Goal: Task Accomplishment & Management: Manage account settings

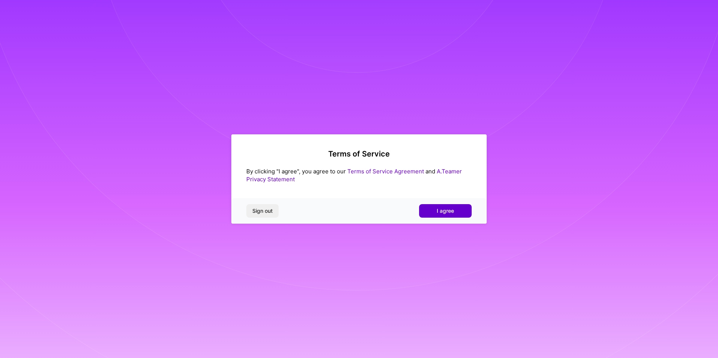
click at [447, 211] on span "I agree" at bounding box center [445, 211] width 17 height 8
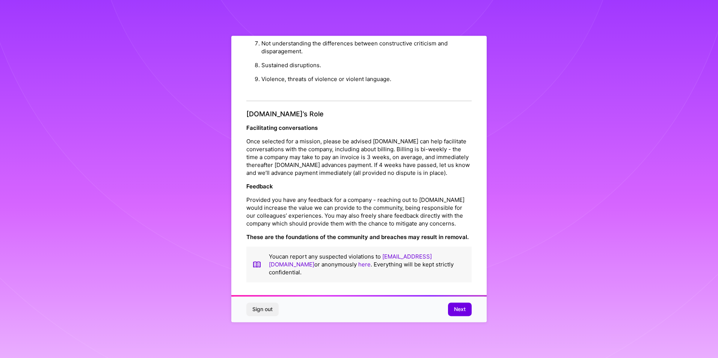
scroll to position [4, 0]
click at [457, 317] on div "Sign out Next" at bounding box center [358, 310] width 255 height 26
click at [458, 315] on button "Next" at bounding box center [460, 310] width 24 height 14
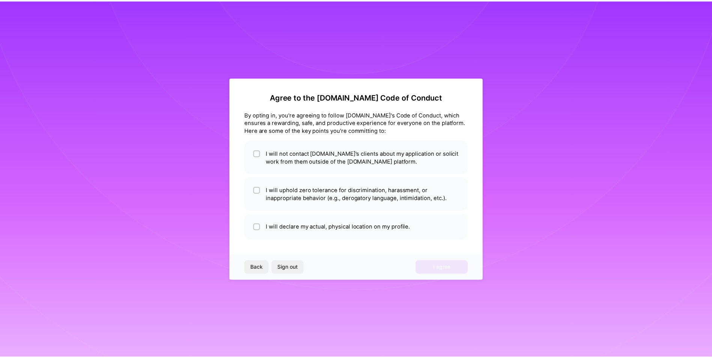
scroll to position [0, 0]
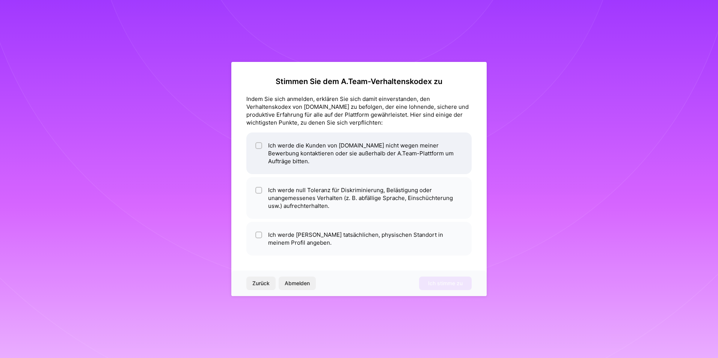
click at [254, 142] on li "Ich werde die Kunden von [DOMAIN_NAME] nicht wegen meiner Bewerbung kontaktiere…" at bounding box center [358, 154] width 225 height 42
checkbox input "true"
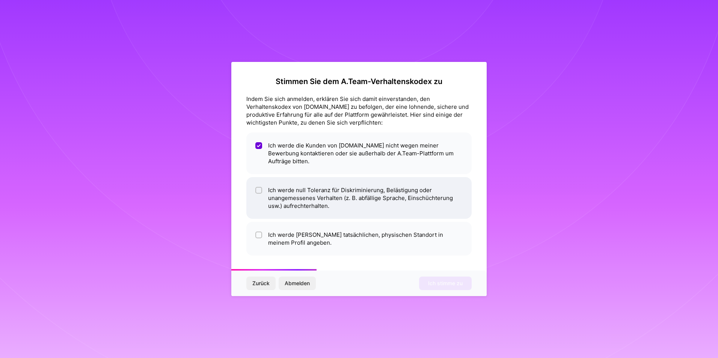
click at [255, 189] on li "Ich werde null Toleranz für Diskriminierung, Belästigung oder unangemessenes Ve…" at bounding box center [358, 198] width 225 height 42
checkbox input "true"
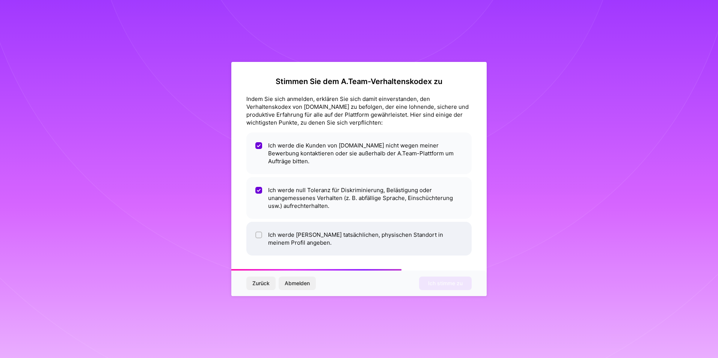
click at [258, 234] on input "checkbox" at bounding box center [259, 235] width 5 height 5
checkbox input "true"
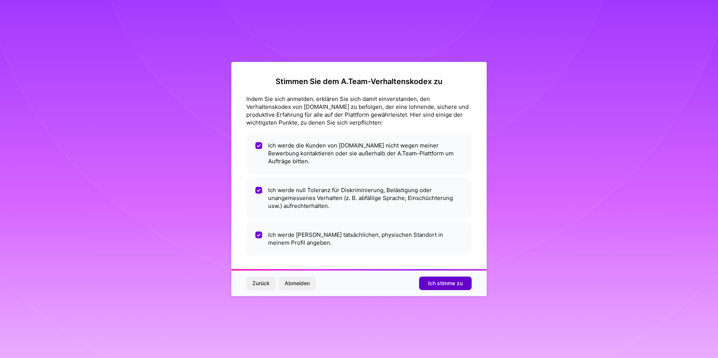
click at [449, 288] on button "Ich stimme zu" at bounding box center [445, 284] width 53 height 14
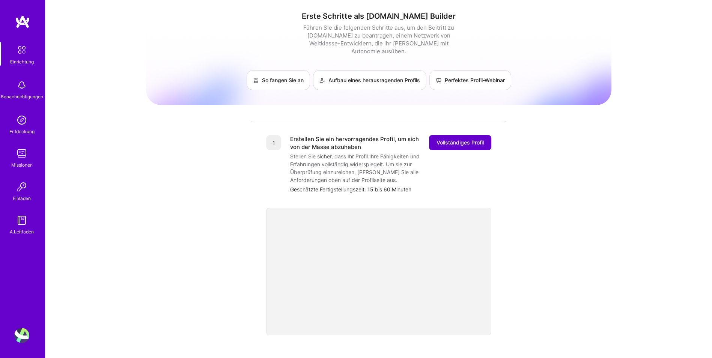
click at [484, 138] on button "Vollständiges Profil" at bounding box center [460, 142] width 62 height 15
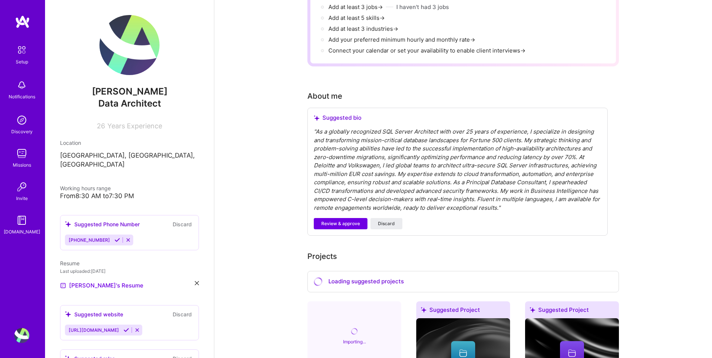
scroll to position [150, 0]
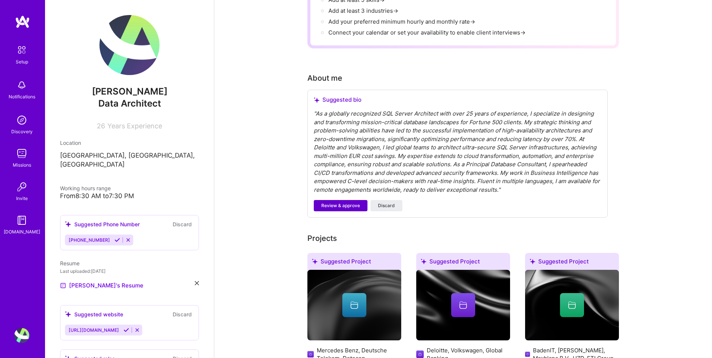
click at [353, 202] on span "Review & approve" at bounding box center [340, 205] width 39 height 7
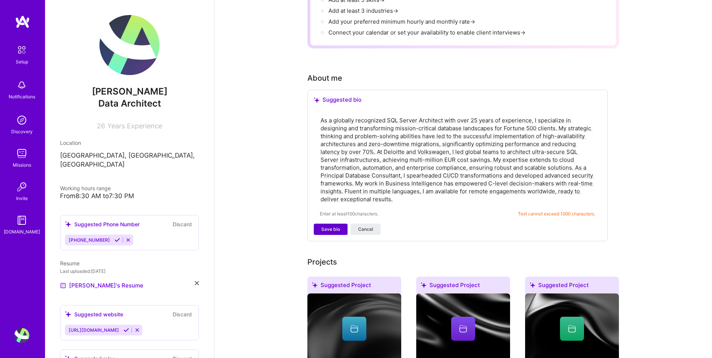
click at [336, 226] on span "Save bio" at bounding box center [330, 229] width 19 height 7
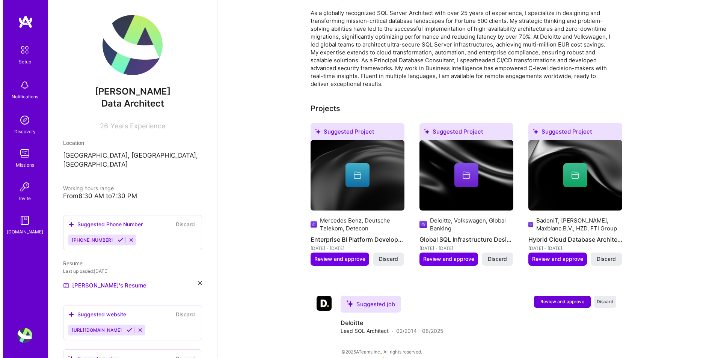
scroll to position [218, 0]
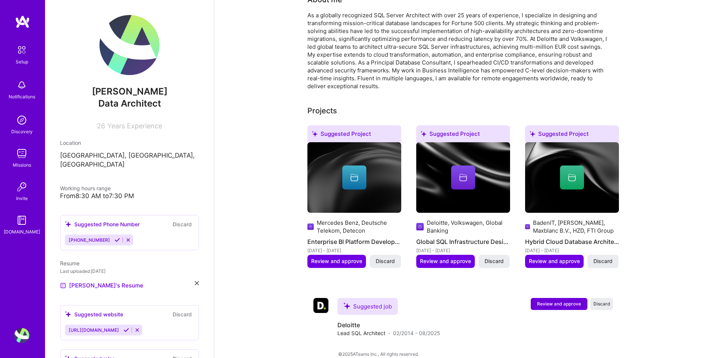
click at [677, 253] on div "Complete your profile to take the first step in unlocking full [DOMAIN_NAME] ac…" at bounding box center [463, 89] width 498 height 555
click at [567, 301] on span "Review and approve" at bounding box center [559, 304] width 44 height 6
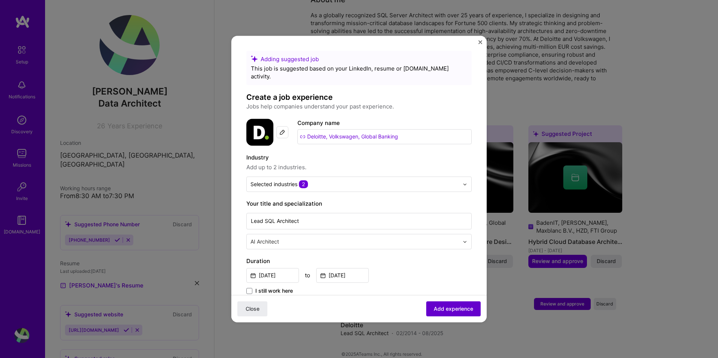
click at [458, 311] on span "Add experience" at bounding box center [453, 309] width 39 height 8
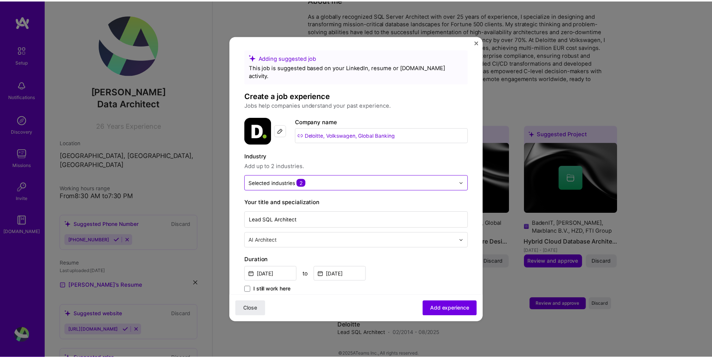
scroll to position [0, 0]
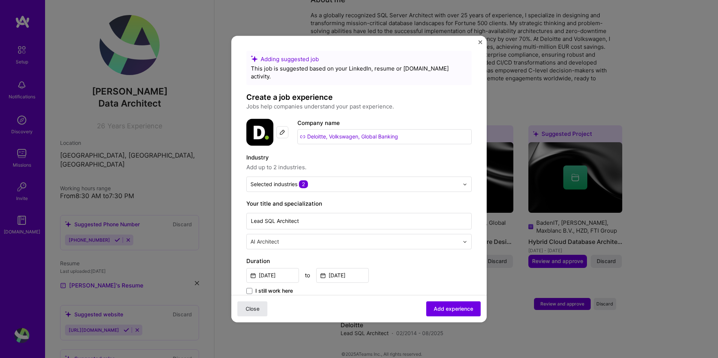
click at [252, 306] on span "Close" at bounding box center [253, 309] width 14 height 8
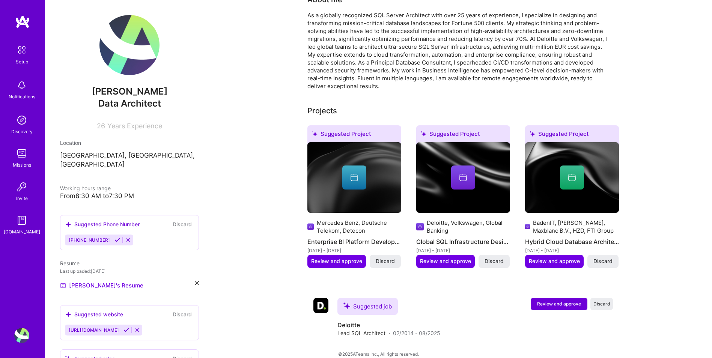
click at [83, 237] on span "[PHONE_NUMBER]" at bounding box center [89, 240] width 41 height 6
click at [122, 48] on img at bounding box center [130, 45] width 60 height 60
click at [115, 97] on div "[PERSON_NAME] Data Architect 26 Years Experience" at bounding box center [129, 72] width 139 height 115
drag, startPoint x: 115, startPoint y: 97, endPoint x: 135, endPoint y: 40, distance: 60.9
click at [135, 40] on img at bounding box center [130, 45] width 60 height 60
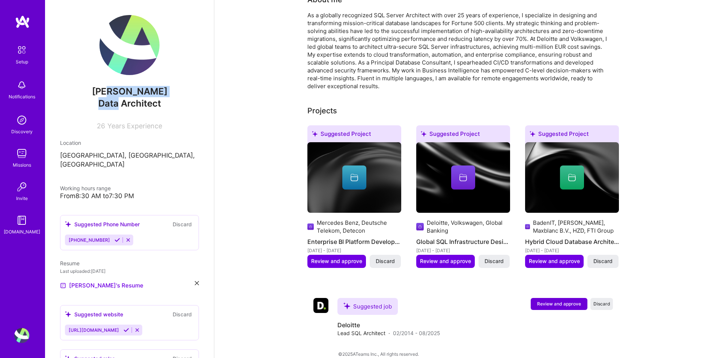
click at [175, 310] on button "Discard" at bounding box center [182, 314] width 24 height 9
click at [134, 327] on icon at bounding box center [137, 330] width 6 height 6
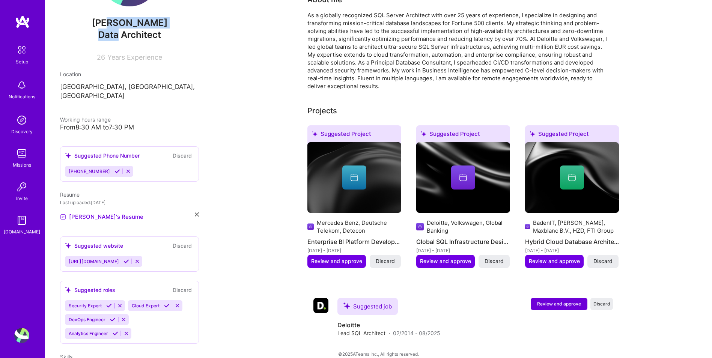
scroll to position [75, 0]
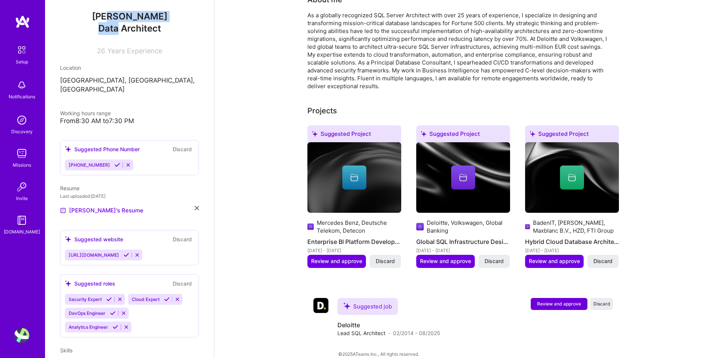
click at [180, 235] on button "Discard" at bounding box center [182, 239] width 24 height 9
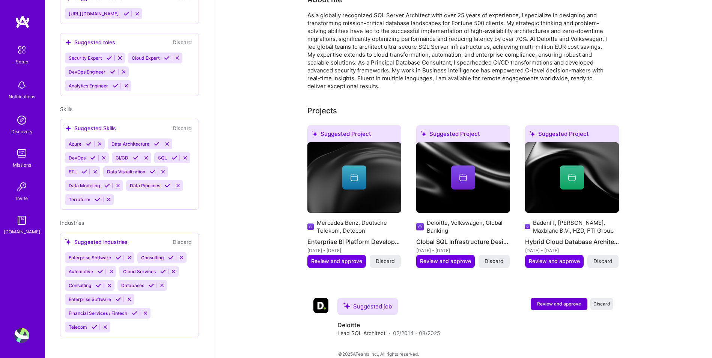
scroll to position [325, 0]
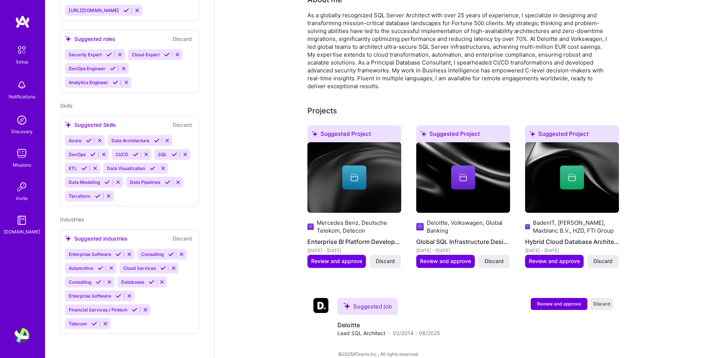
click at [109, 196] on icon at bounding box center [109, 196] width 6 height 6
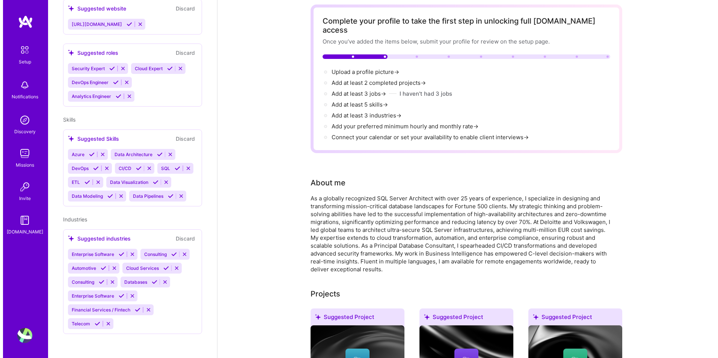
scroll to position [218, 0]
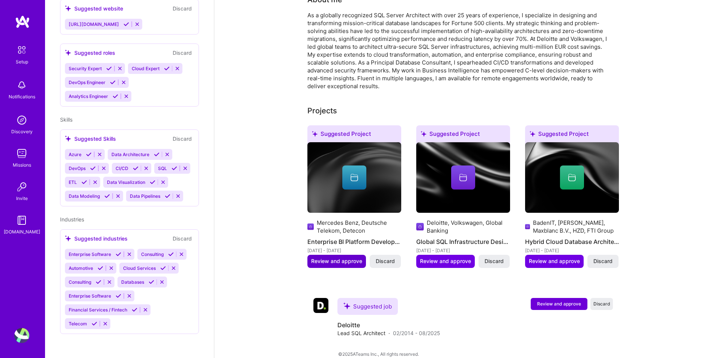
click at [342, 257] on button "Review and approve" at bounding box center [337, 261] width 59 height 13
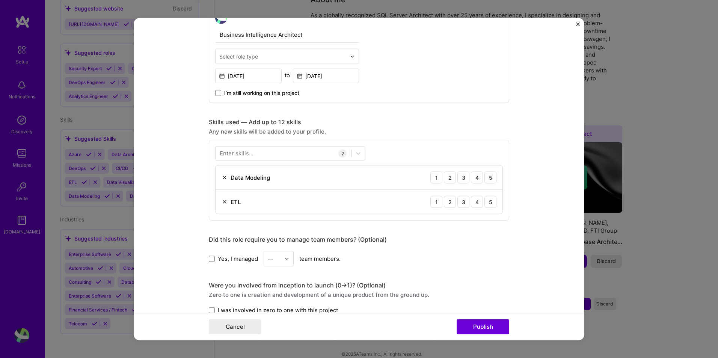
scroll to position [300, 0]
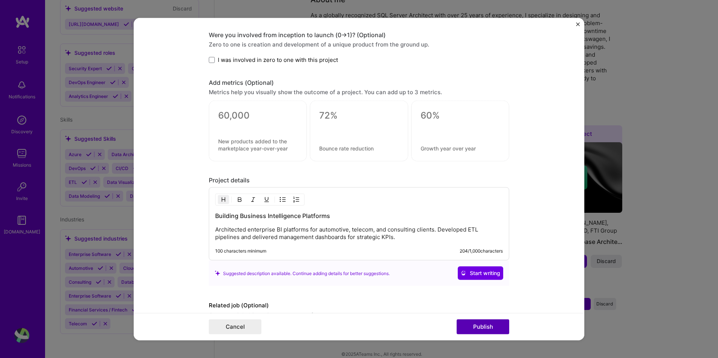
click at [489, 333] on button "Publish" at bounding box center [483, 326] width 53 height 15
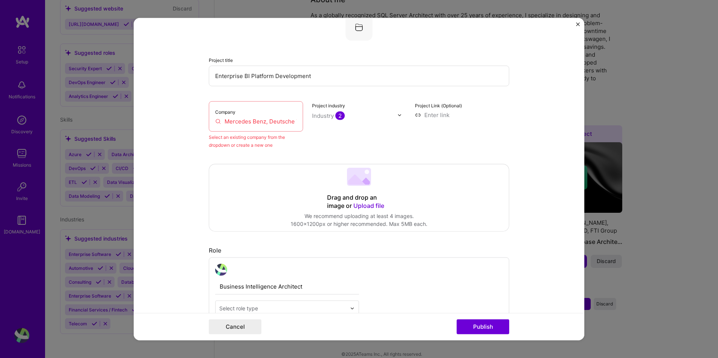
scroll to position [49, 0]
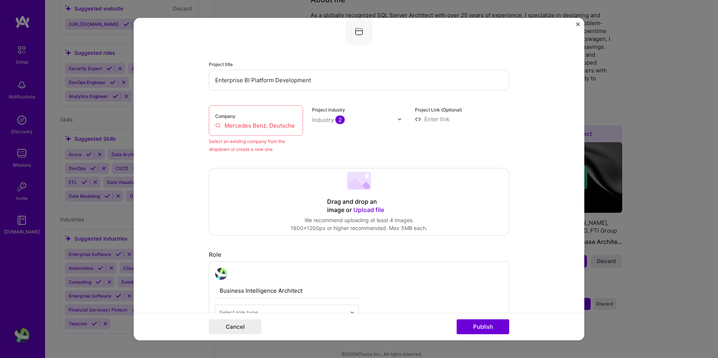
click at [256, 124] on input "Mercedes Benz, Deutsche Telekom, Detecon" at bounding box center [255, 126] width 81 height 8
click at [484, 326] on button "Publish" at bounding box center [483, 326] width 53 height 15
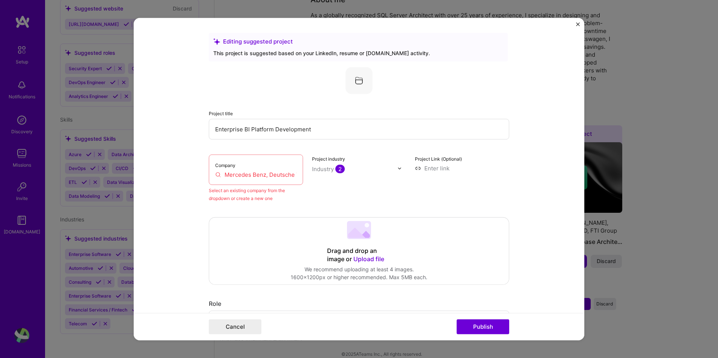
click at [224, 176] on input "Mercedes Benz, Deutsche Telekom, Detecon" at bounding box center [255, 175] width 81 height 8
drag, startPoint x: 223, startPoint y: 176, endPoint x: 438, endPoint y: 188, distance: 215.1
click at [438, 188] on div "Company Mercedes Benz, Deutsche Telekom, Detecon Select an existing company fro…" at bounding box center [359, 179] width 300 height 48
click at [276, 174] on input "Mercedes Benz, Deutsche Telekom, Detecon" at bounding box center [255, 175] width 81 height 8
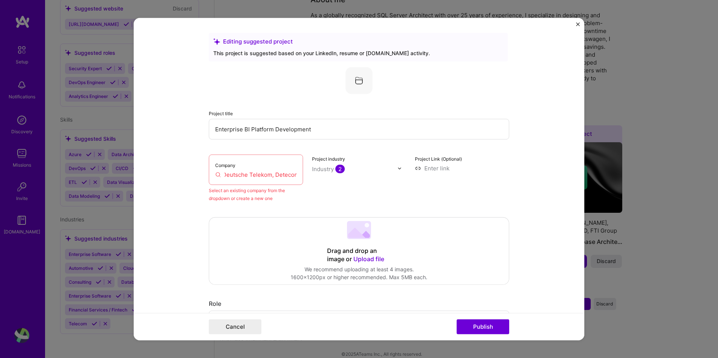
scroll to position [0, 0]
drag, startPoint x: 276, startPoint y: 173, endPoint x: 197, endPoint y: 172, distance: 78.9
click at [197, 172] on form "Editing suggested project This project is suggested based on your LinkedIn, res…" at bounding box center [359, 179] width 451 height 323
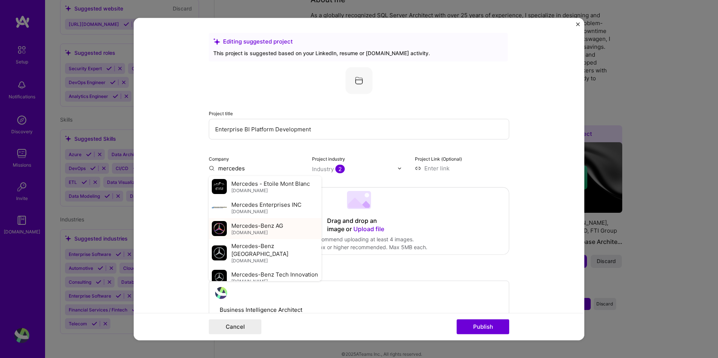
click at [285, 226] on div "Mercedes-Benz AG [DOMAIN_NAME]" at bounding box center [265, 228] width 113 height 21
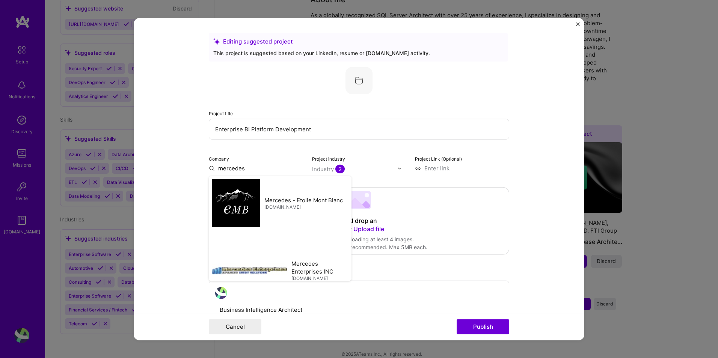
type input "Mercedes-Benz AG"
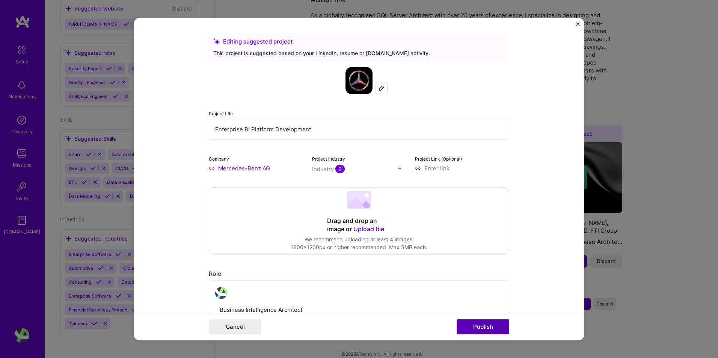
click at [477, 327] on button "Publish" at bounding box center [483, 326] width 53 height 15
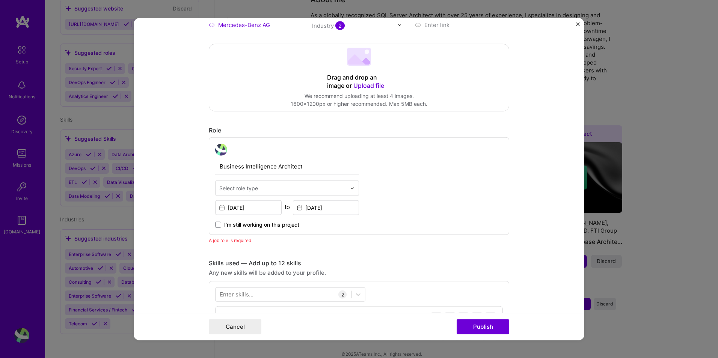
scroll to position [252, 0]
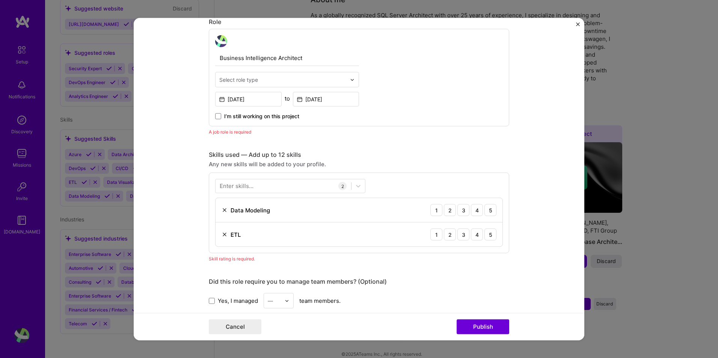
click at [298, 81] on input "text" at bounding box center [282, 80] width 127 height 8
type input "b"
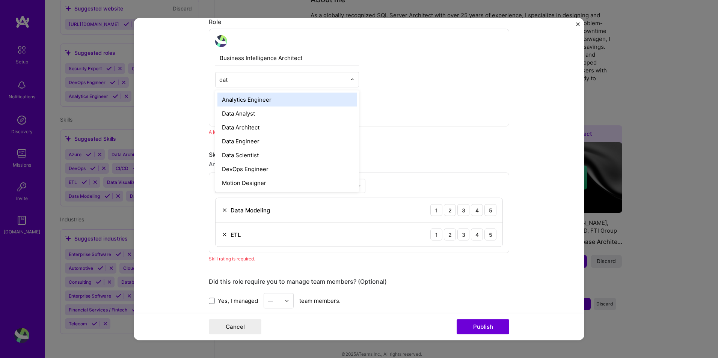
type input "data"
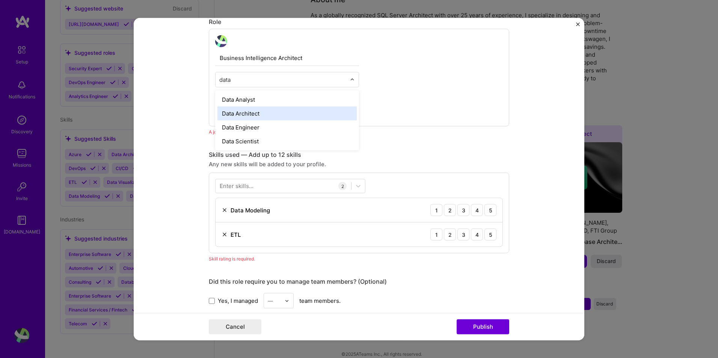
click at [259, 115] on div "Data Architect" at bounding box center [286, 114] width 139 height 14
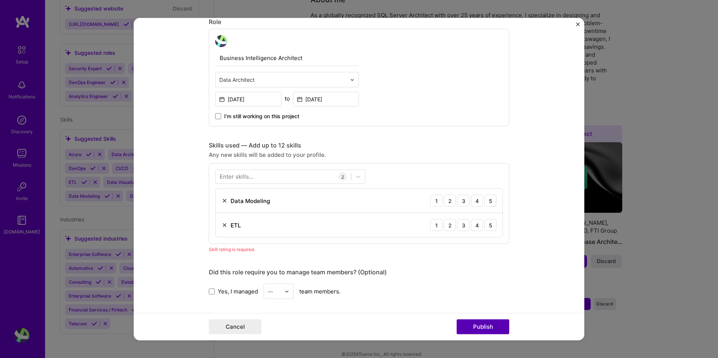
click at [477, 326] on button "Publish" at bounding box center [483, 326] width 53 height 15
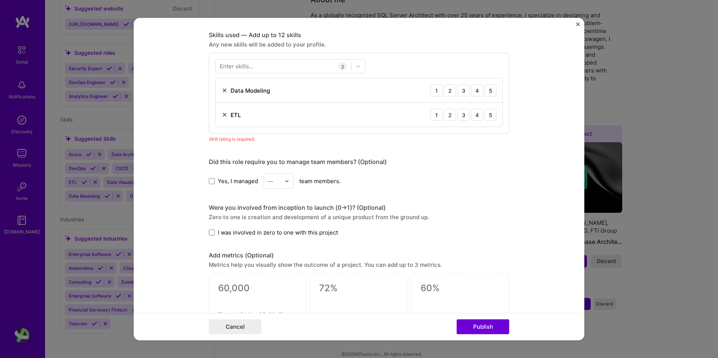
scroll to position [376, 0]
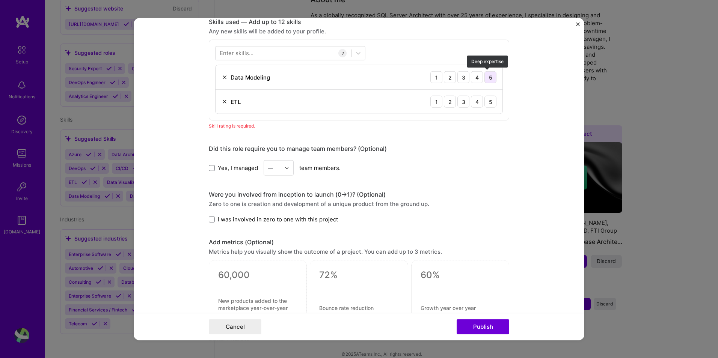
click at [489, 77] on div "5" at bounding box center [490, 77] width 12 height 12
click at [486, 102] on div "5" at bounding box center [490, 102] width 12 height 12
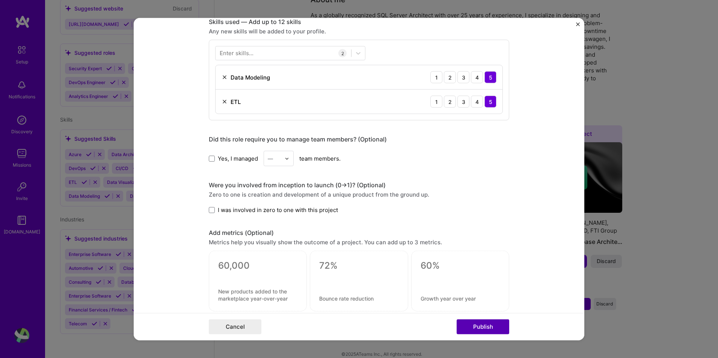
click at [481, 331] on button "Publish" at bounding box center [483, 326] width 53 height 15
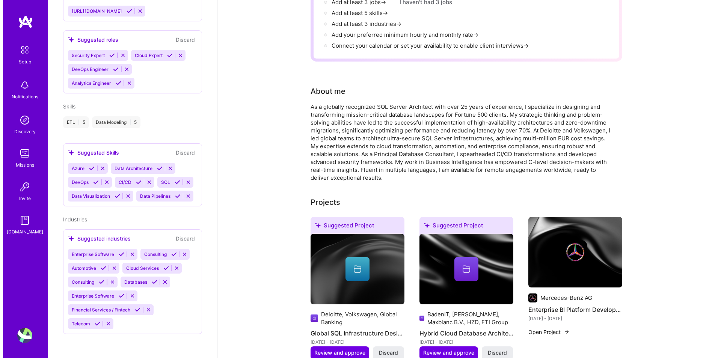
scroll to position [218, 0]
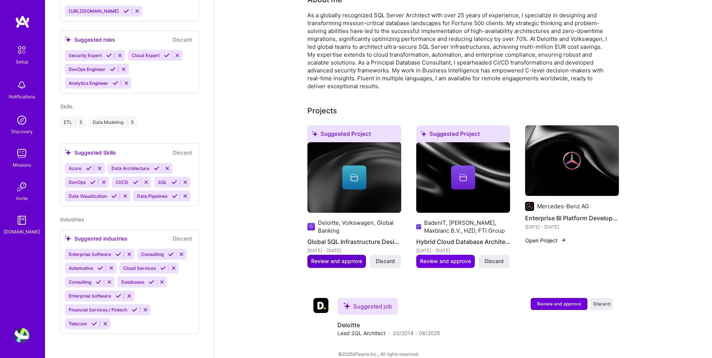
click at [341, 258] on span "Review and approve" at bounding box center [336, 262] width 51 height 8
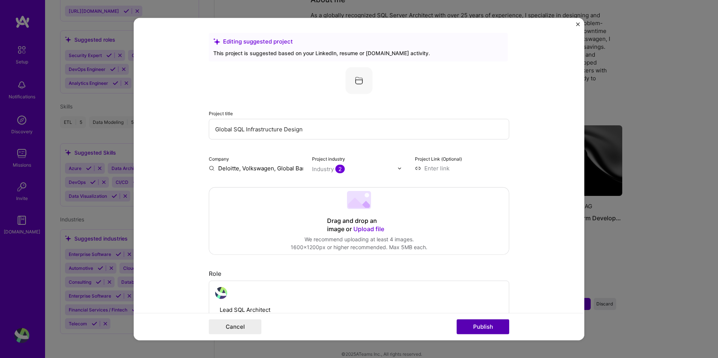
click at [484, 323] on button "Publish" at bounding box center [483, 326] width 53 height 15
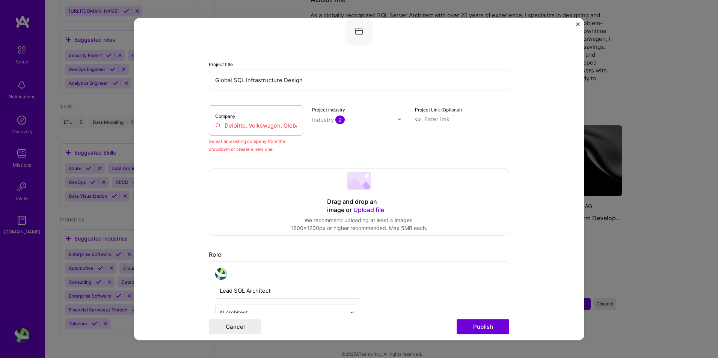
scroll to position [0, 27]
drag, startPoint x: 241, startPoint y: 128, endPoint x: 336, endPoint y: 129, distance: 94.6
click at [336, 129] on div "Company Deloitte, Volkswagen, Global Banking Select an existing company from th…" at bounding box center [359, 130] width 300 height 48
click at [253, 128] on input "Deloitte, Volkswagen, Global Banking" at bounding box center [255, 126] width 81 height 8
drag, startPoint x: 249, startPoint y: 127, endPoint x: 331, endPoint y: 128, distance: 82.6
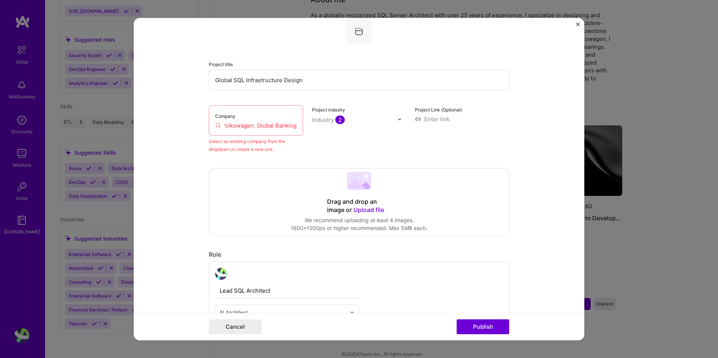
click at [331, 128] on div "Company Deloitte, Volkswagen, Global Banking Select an existing company from th…" at bounding box center [359, 130] width 300 height 48
click at [244, 125] on input "Deloitte, Volkswagen, Global Banking" at bounding box center [255, 126] width 81 height 8
drag, startPoint x: 224, startPoint y: 126, endPoint x: 205, endPoint y: 125, distance: 19.2
click at [205, 125] on form "Editing suggested project This project is suggested based on your LinkedIn, res…" at bounding box center [359, 179] width 451 height 323
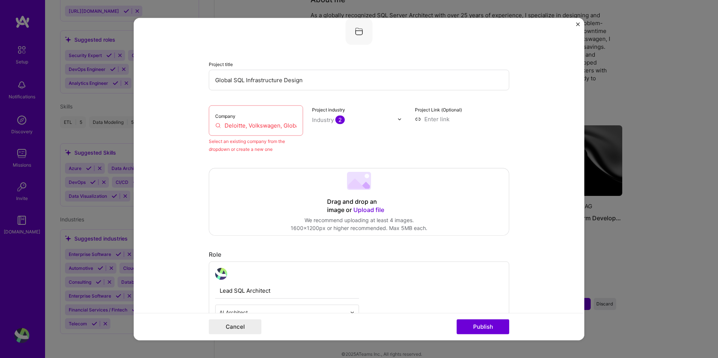
click at [250, 125] on input "Deloitte, Volkswagen, Global Banking" at bounding box center [255, 126] width 81 height 8
drag, startPoint x: 243, startPoint y: 127, endPoint x: 339, endPoint y: 134, distance: 96.4
click at [339, 134] on div "Company Deloitte, Volkswagen, Global Banking Select an existing company from th…" at bounding box center [359, 130] width 300 height 48
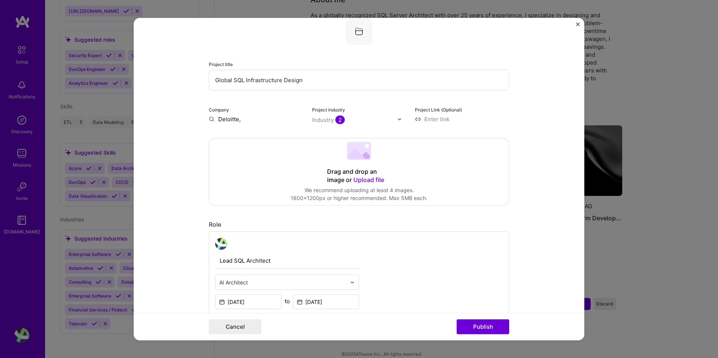
scroll to position [0, 0]
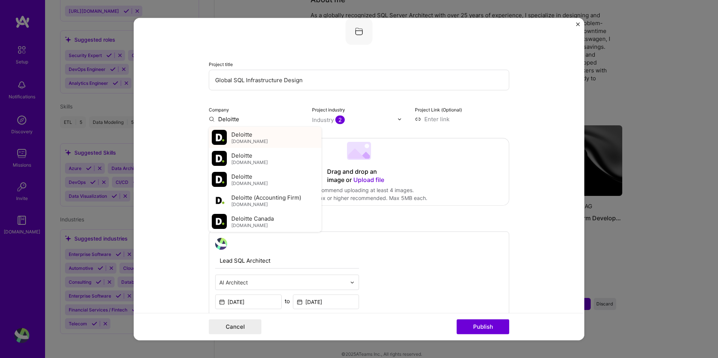
type input "Deloitte"
click at [250, 141] on span "[DOMAIN_NAME]" at bounding box center [249, 141] width 36 height 6
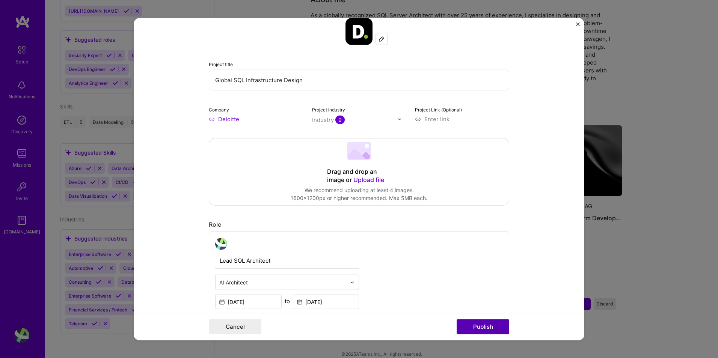
click at [500, 330] on button "Publish" at bounding box center [483, 326] width 53 height 15
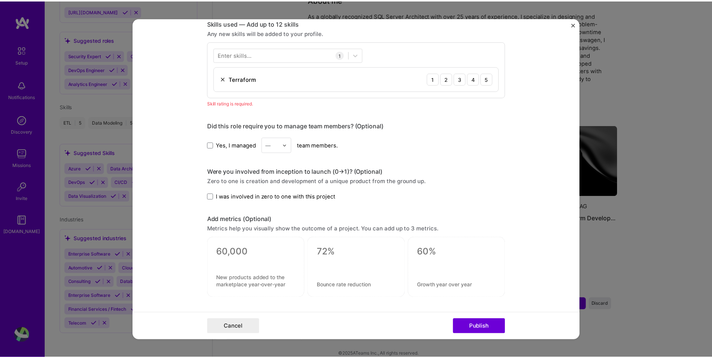
scroll to position [376, 0]
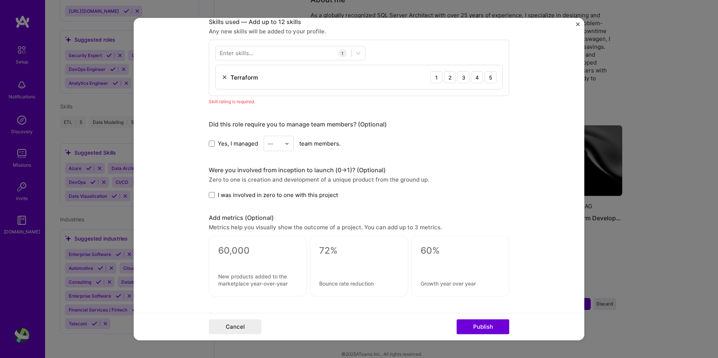
click at [222, 78] on img at bounding box center [225, 77] width 6 height 6
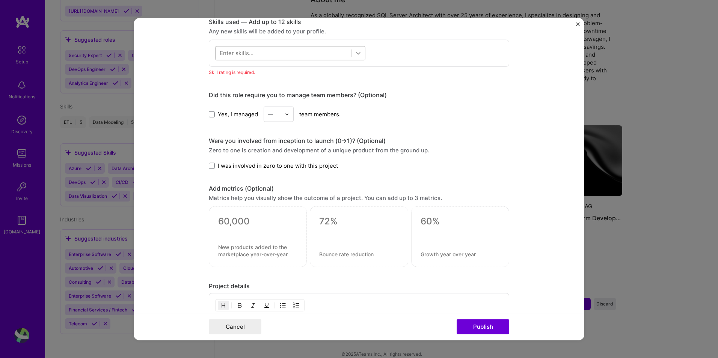
click at [354, 53] on icon at bounding box center [358, 54] width 8 height 8
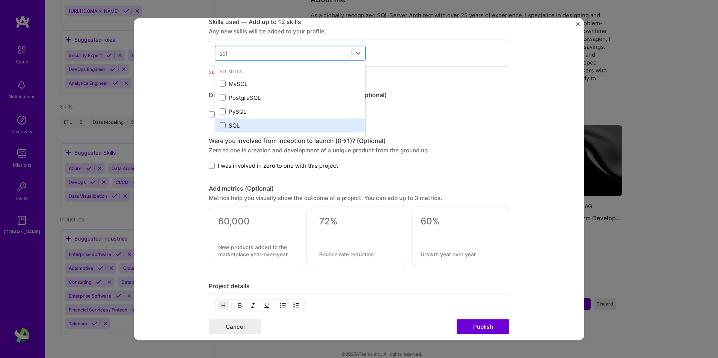
drag, startPoint x: 223, startPoint y: 126, endPoint x: 229, endPoint y: 124, distance: 6.3
click at [223, 126] on div "SQL" at bounding box center [290, 126] width 141 height 8
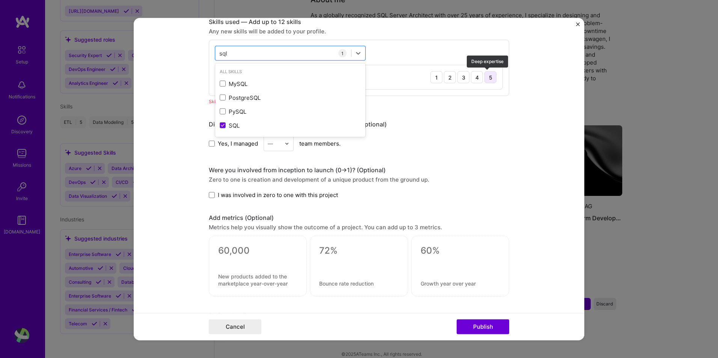
type input "sql"
click at [490, 80] on div "5" at bounding box center [490, 77] width 12 height 12
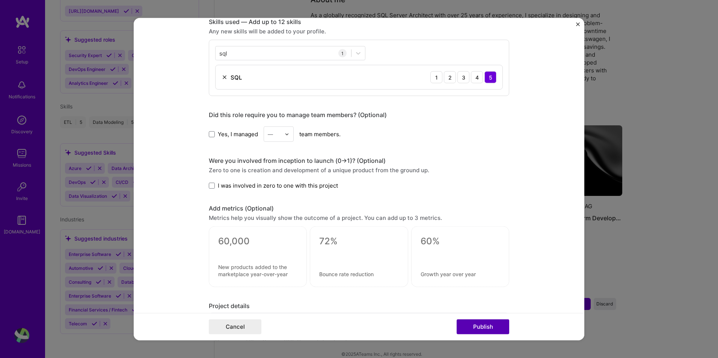
click at [472, 328] on button "Publish" at bounding box center [483, 326] width 53 height 15
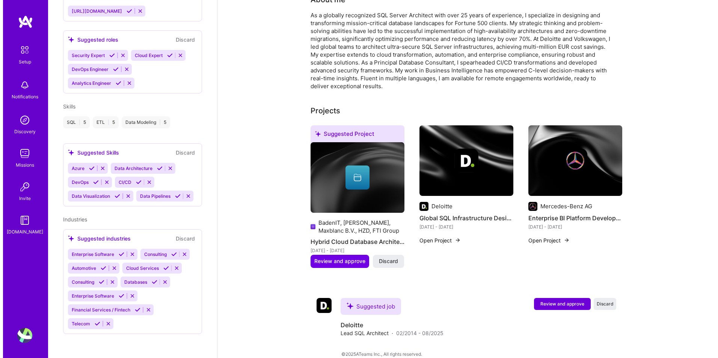
scroll to position [207, 0]
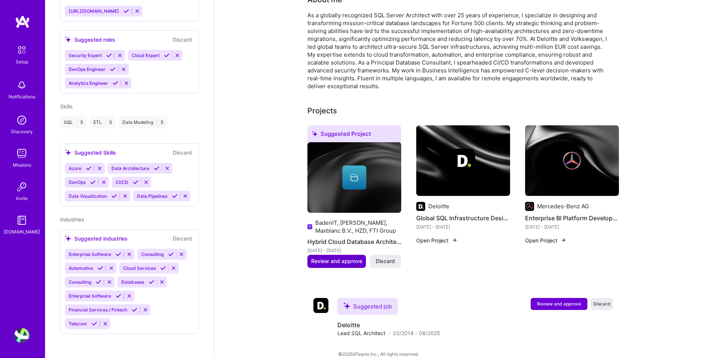
click at [345, 258] on span "Review and approve" at bounding box center [336, 262] width 51 height 8
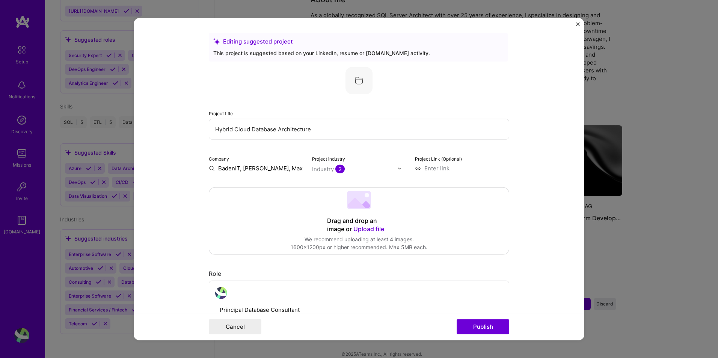
click at [290, 169] on input "BadenIT, [PERSON_NAME], Maxblanc B.V., HZD, FTI Group" at bounding box center [256, 168] width 94 height 8
drag, startPoint x: 275, startPoint y: 170, endPoint x: 208, endPoint y: 169, distance: 67.2
click at [209, 169] on input "BadenIT, [PERSON_NAME], Maxblanc B.V., HZD, FTI Group" at bounding box center [256, 168] width 94 height 8
click at [493, 331] on button "Publish" at bounding box center [483, 326] width 53 height 15
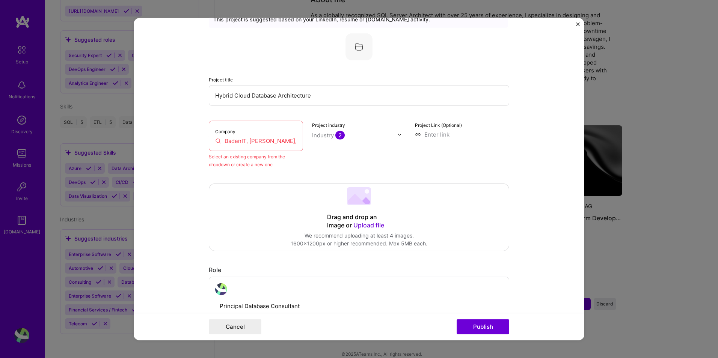
scroll to position [49, 0]
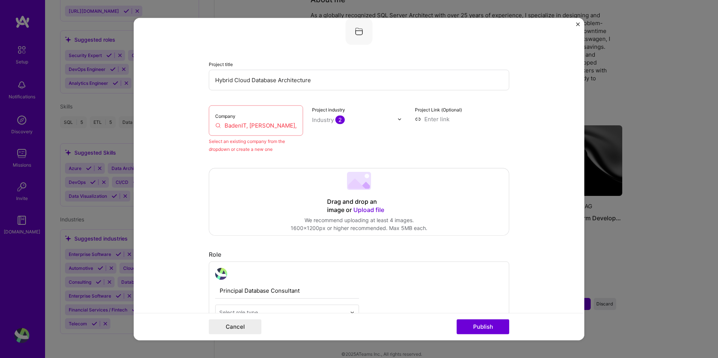
click at [270, 124] on input "BadenIT, [PERSON_NAME], Maxblanc B.V., HZD, FTI Group" at bounding box center [255, 126] width 81 height 8
drag, startPoint x: 275, startPoint y: 126, endPoint x: 221, endPoint y: 128, distance: 54.1
click at [221, 128] on input "BadenIT, [PERSON_NAME], Maxblanc B.V., HZD, FTI Group" at bounding box center [255, 126] width 81 height 8
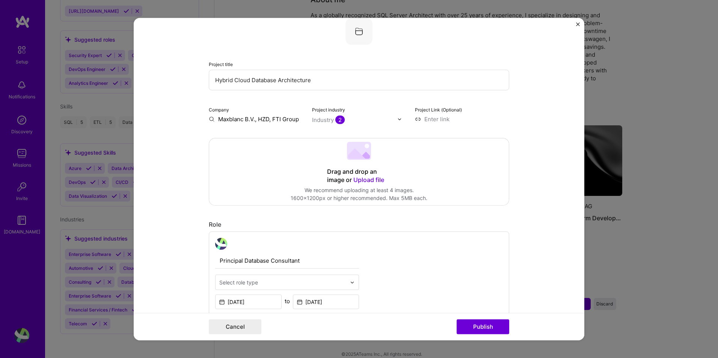
drag, startPoint x: 269, startPoint y: 121, endPoint x: 214, endPoint y: 119, distance: 54.5
click at [214, 119] on input "Maxblanc B.V., HZD, FTI Group" at bounding box center [256, 119] width 94 height 8
click at [273, 133] on div "FTI Group" at bounding box center [267, 136] width 33 height 13
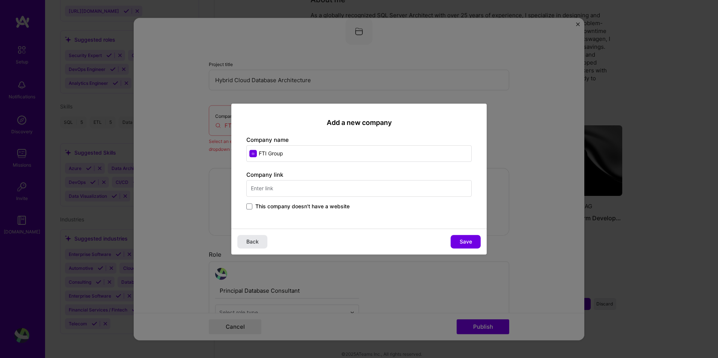
click at [247, 244] on span "Back" at bounding box center [252, 242] width 12 height 8
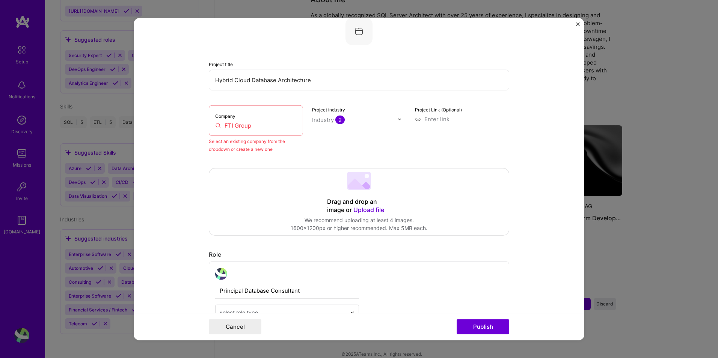
drag, startPoint x: 230, startPoint y: 127, endPoint x: 285, endPoint y: 125, distance: 54.9
click at [285, 125] on input "FTI Group" at bounding box center [255, 126] width 81 height 8
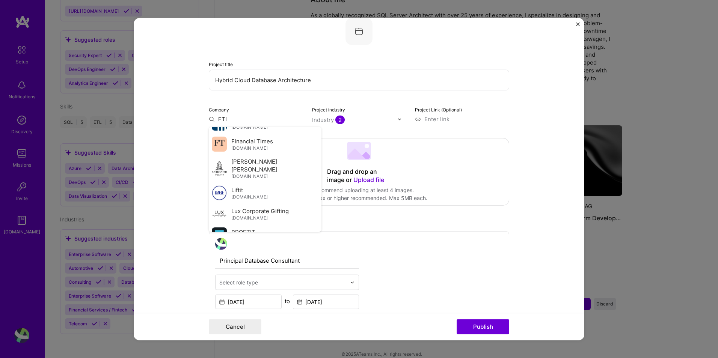
scroll to position [0, 0]
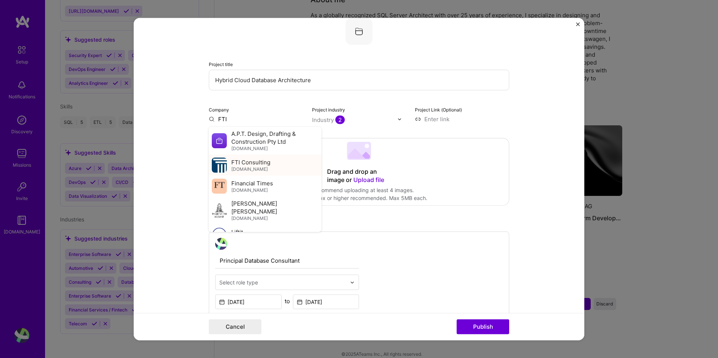
click at [254, 168] on span "[DOMAIN_NAME]" at bounding box center [249, 169] width 36 height 6
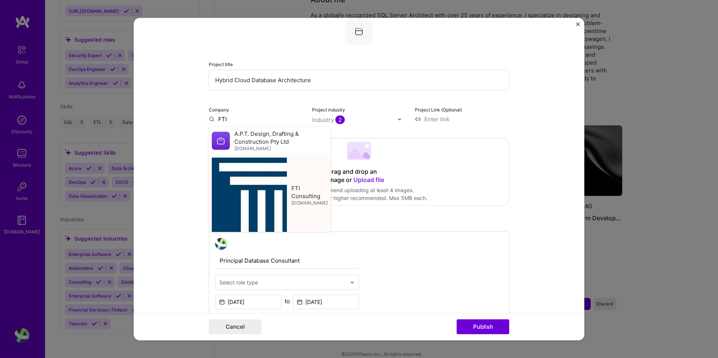
type input "FTI Consulting"
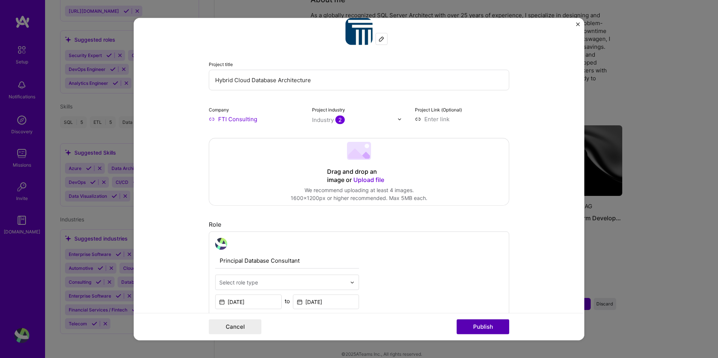
click at [485, 327] on button "Publish" at bounding box center [483, 326] width 53 height 15
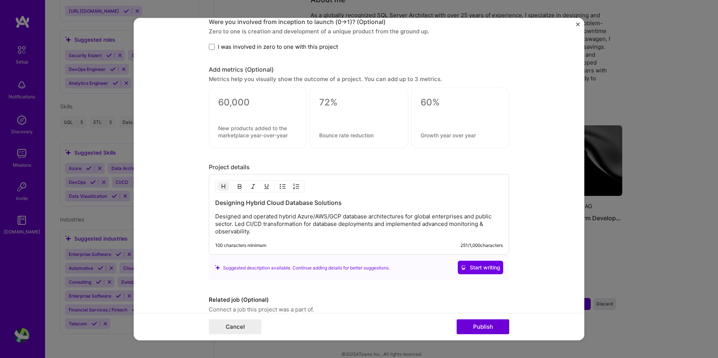
scroll to position [641, 0]
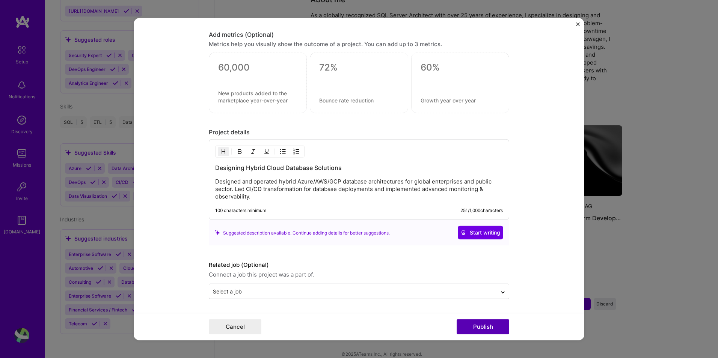
click at [489, 330] on button "Publish" at bounding box center [483, 326] width 53 height 15
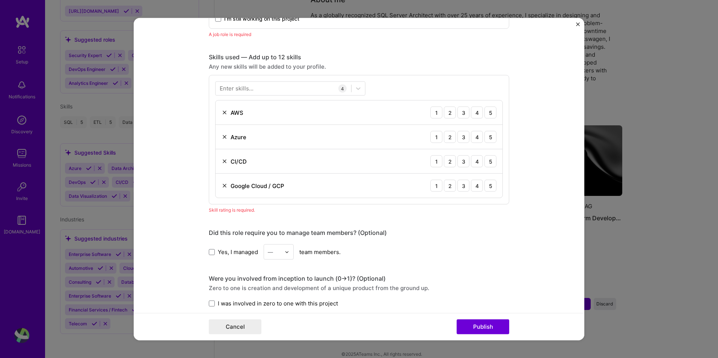
scroll to position [252, 0]
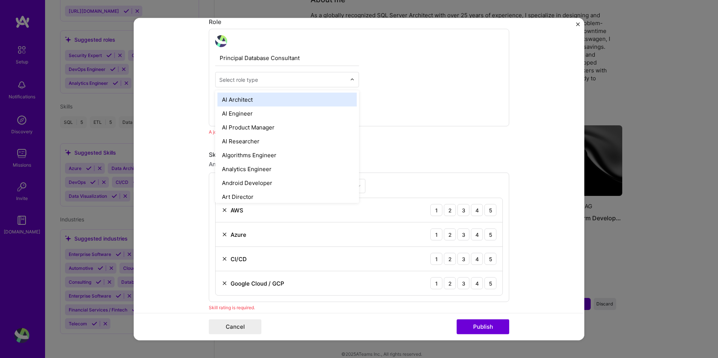
click at [326, 83] on input "text" at bounding box center [282, 80] width 127 height 8
type input "data"
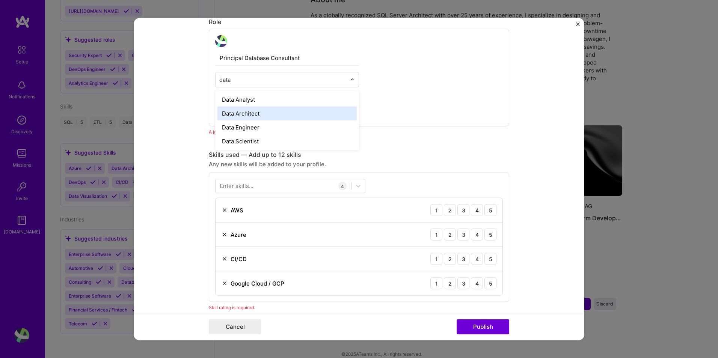
click at [261, 115] on div "Data Architect" at bounding box center [286, 114] width 139 height 14
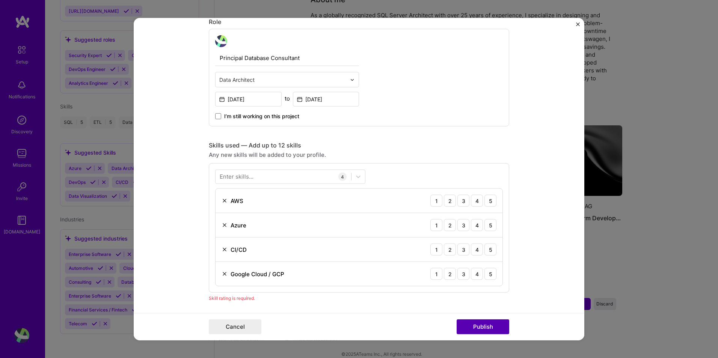
click at [487, 325] on button "Publish" at bounding box center [483, 326] width 53 height 15
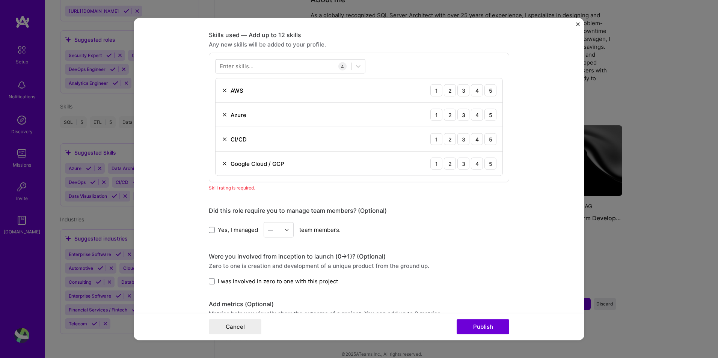
scroll to position [376, 0]
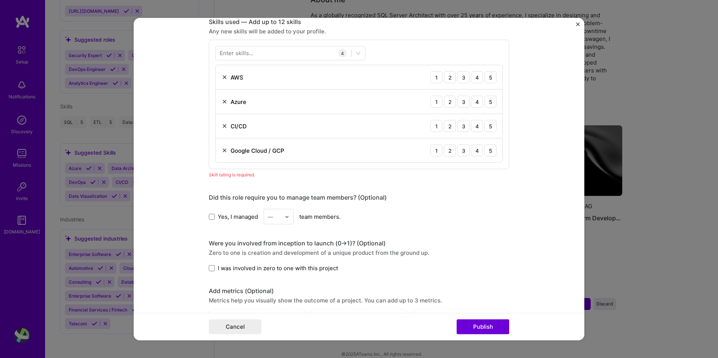
click at [223, 149] on img at bounding box center [225, 151] width 6 height 6
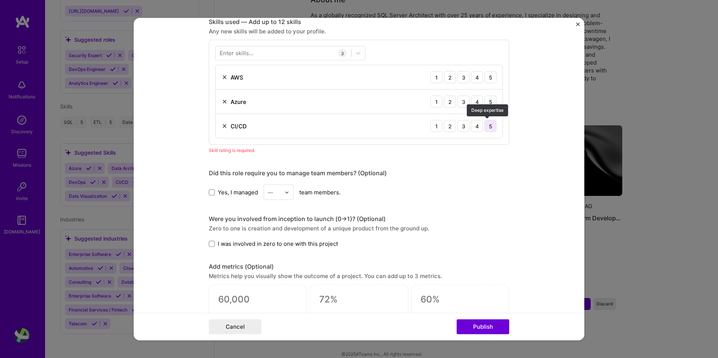
click at [487, 126] on div "5" at bounding box center [490, 126] width 12 height 12
click at [489, 101] on div "5" at bounding box center [490, 102] width 12 height 12
click at [222, 77] on img at bounding box center [225, 77] width 6 height 6
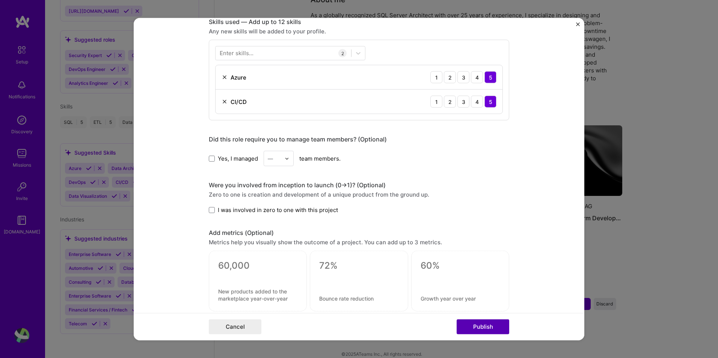
click at [492, 324] on button "Publish" at bounding box center [483, 326] width 53 height 15
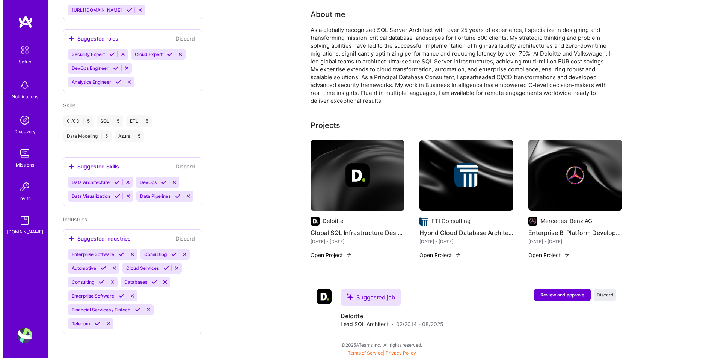
scroll to position [172, 0]
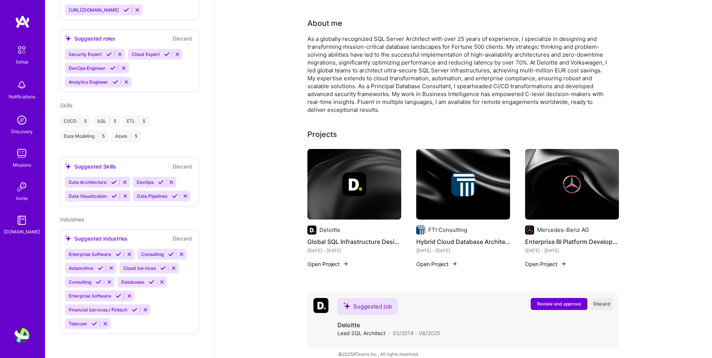
click at [546, 298] on button "Review and approve" at bounding box center [559, 304] width 57 height 12
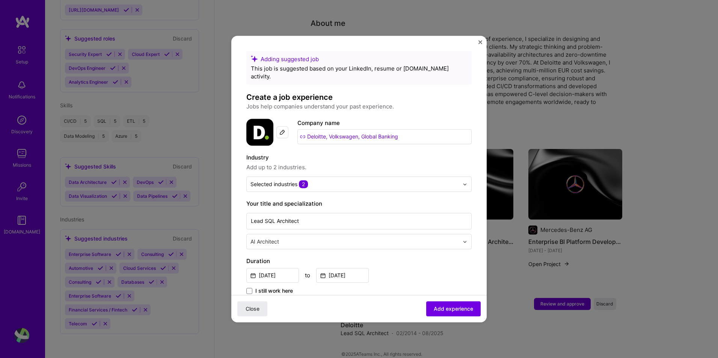
drag, startPoint x: 330, startPoint y: 130, endPoint x: 475, endPoint y: 137, distance: 145.8
click at [330, 130] on input "Deloitte, Volkswagen, Global Banking" at bounding box center [384, 136] width 174 height 15
drag, startPoint x: 330, startPoint y: 130, endPoint x: 472, endPoint y: 137, distance: 142.1
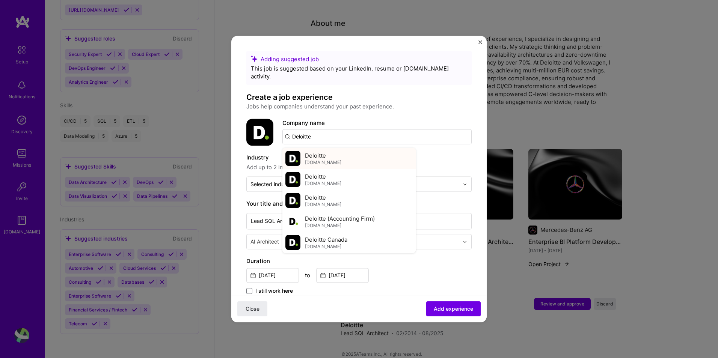
type input "Deloitte"
click at [326, 152] on div "Deloitte [DOMAIN_NAME]" at bounding box center [323, 159] width 36 height 14
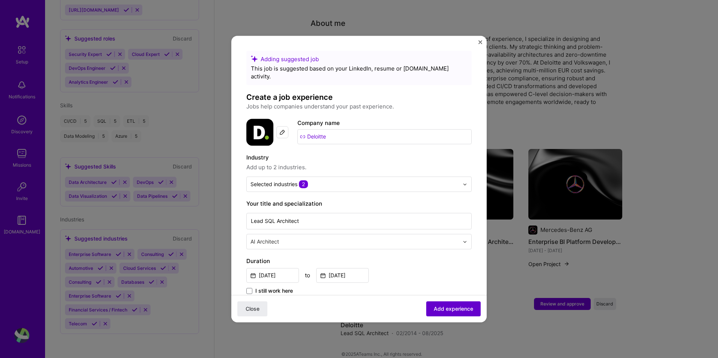
click at [449, 308] on span "Add experience" at bounding box center [453, 309] width 39 height 8
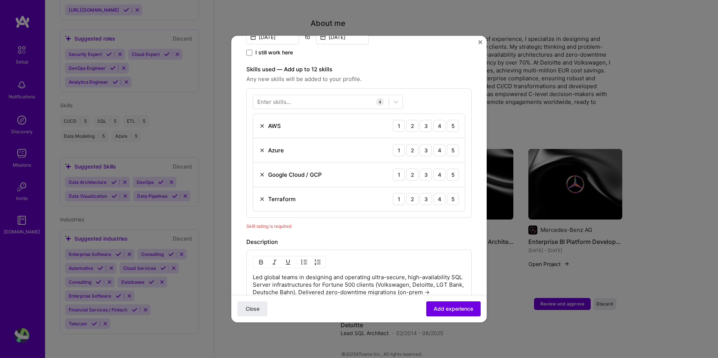
scroll to position [260, 0]
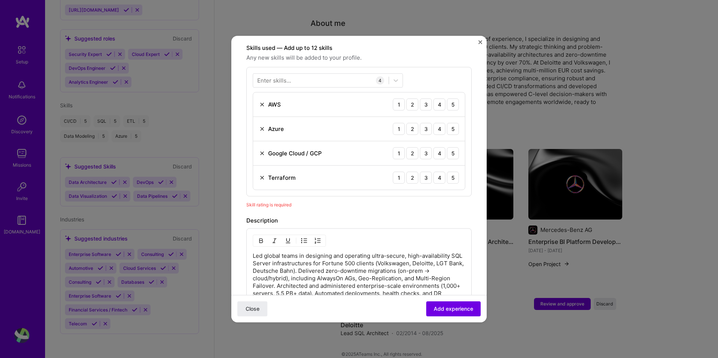
click at [263, 175] on img at bounding box center [262, 178] width 6 height 6
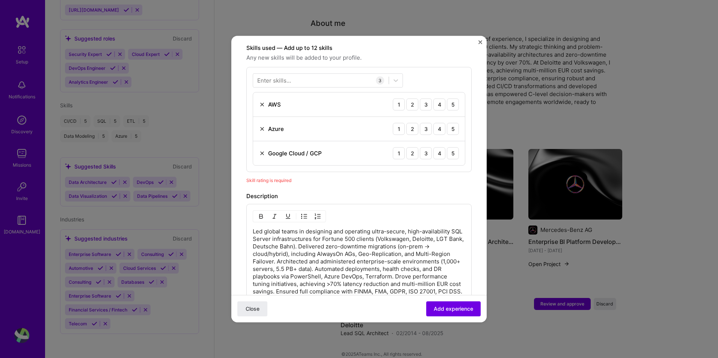
click at [258, 145] on div "Google Cloud / GCP 1 2 3 4 5" at bounding box center [359, 153] width 212 height 24
click at [260, 150] on img at bounding box center [262, 153] width 6 height 6
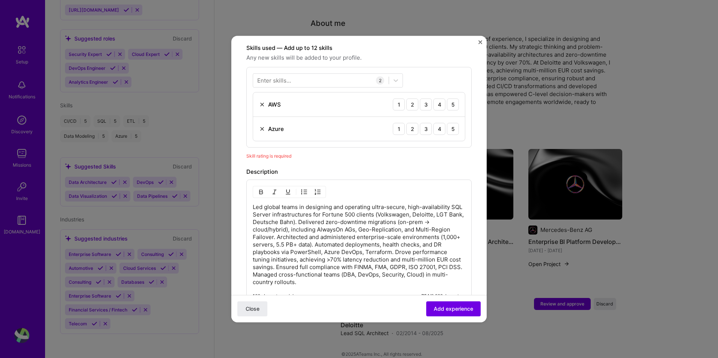
click at [263, 101] on img at bounding box center [262, 104] width 6 height 6
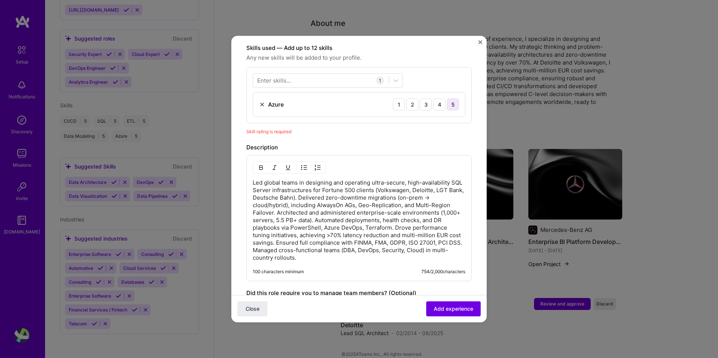
click at [450, 98] on div "5" at bounding box center [453, 104] width 12 height 12
click at [457, 308] on span "Add experience" at bounding box center [453, 309] width 39 height 8
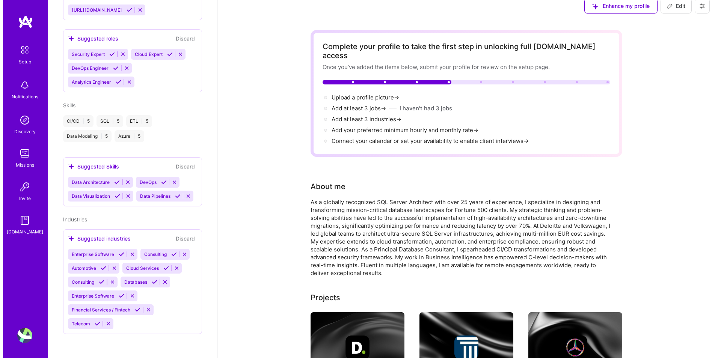
scroll to position [0, 0]
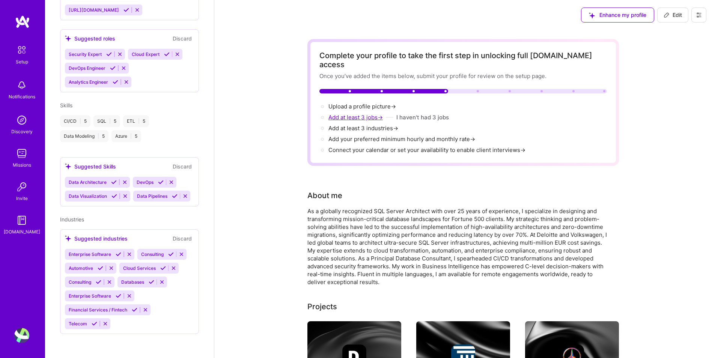
click at [360, 114] on font "Add at least 3 jobs" at bounding box center [353, 117] width 49 height 7
